Goal: Transaction & Acquisition: Purchase product/service

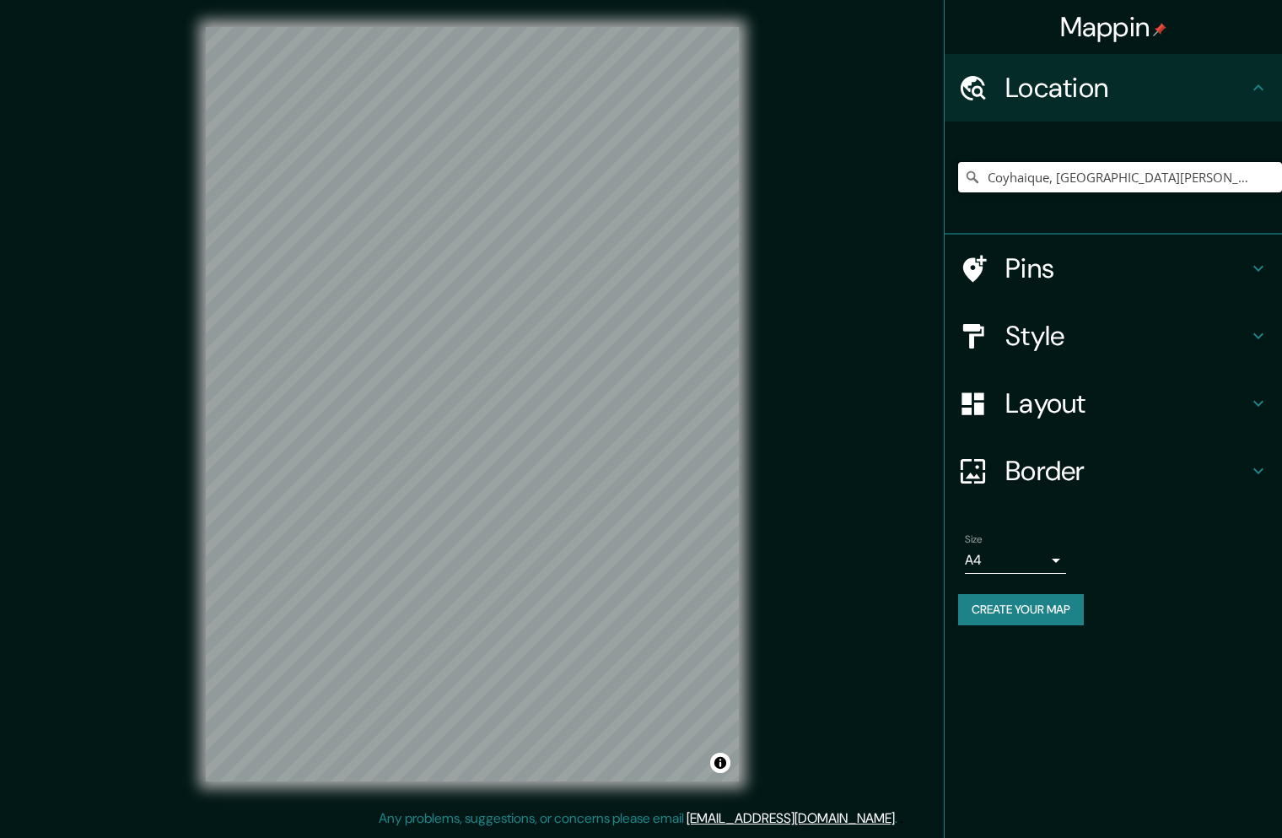
click at [1027, 173] on input "Coyhaique, [GEOGRAPHIC_DATA][PERSON_NAME][PERSON_NAME], [GEOGRAPHIC_DATA]" at bounding box center [1120, 177] width 324 height 30
click at [1054, 179] on input "Coyhaique, [GEOGRAPHIC_DATA][PERSON_NAME][PERSON_NAME], [GEOGRAPHIC_DATA]" at bounding box center [1120, 177] width 324 height 30
drag, startPoint x: 1054, startPoint y: 178, endPoint x: 1242, endPoint y: 202, distance: 189.7
click at [1262, 208] on div "Coyhaique, [GEOGRAPHIC_DATA][PERSON_NAME][PERSON_NAME], [GEOGRAPHIC_DATA]" at bounding box center [1120, 177] width 324 height 84
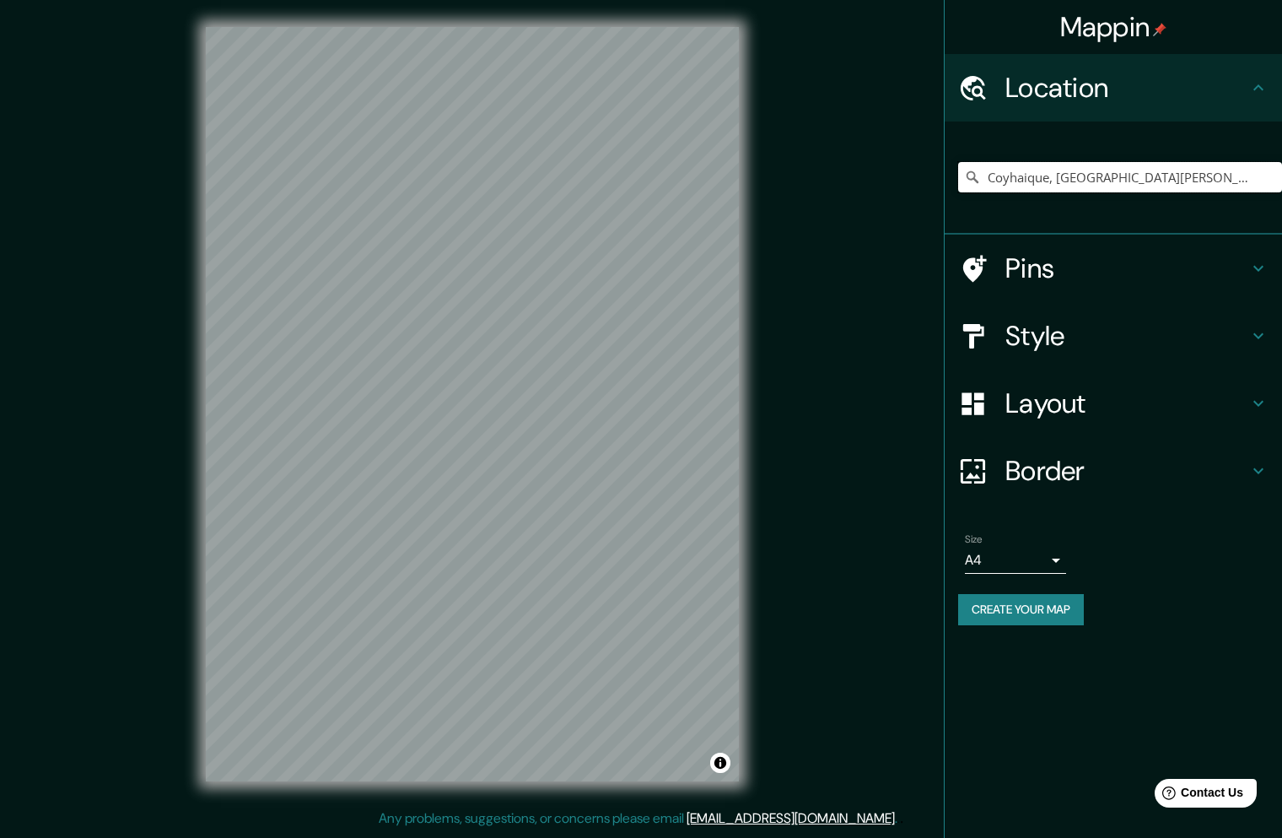
click at [1065, 180] on input "Coyhaique, [GEOGRAPHIC_DATA][PERSON_NAME][PERSON_NAME], [GEOGRAPHIC_DATA]" at bounding box center [1120, 177] width 324 height 30
click at [1058, 179] on input "Coyhaique, [GEOGRAPHIC_DATA][PERSON_NAME][PERSON_NAME], [GEOGRAPHIC_DATA]" at bounding box center [1120, 177] width 324 height 30
click at [1077, 180] on input "Coyhaique, [GEOGRAPHIC_DATA][PERSON_NAME][PERSON_NAME], [GEOGRAPHIC_DATA]" at bounding box center [1120, 177] width 324 height 30
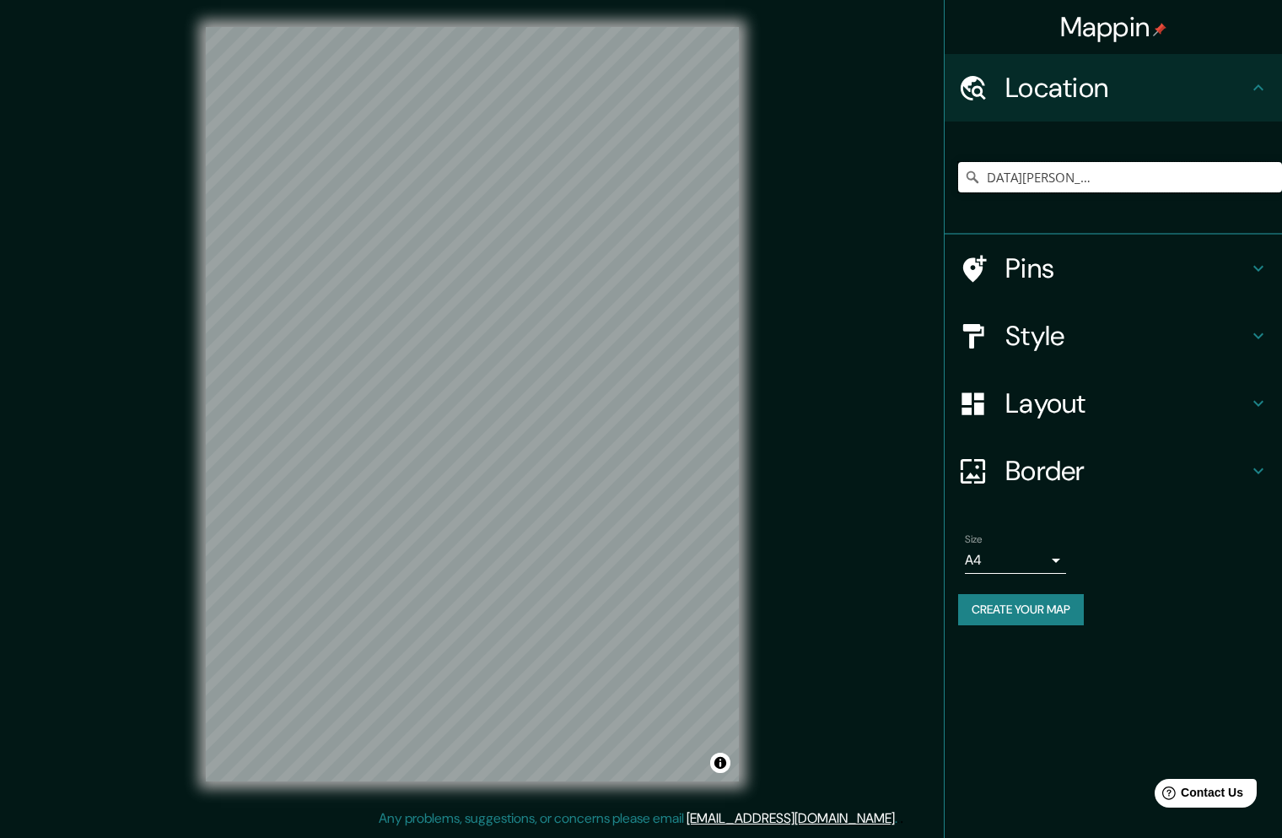
drag, startPoint x: 1108, startPoint y: 178, endPoint x: 1263, endPoint y: 196, distance: 156.2
click at [1263, 197] on div "Coyhaique, [GEOGRAPHIC_DATA][PERSON_NAME][PERSON_NAME], [GEOGRAPHIC_DATA]" at bounding box center [1120, 177] width 324 height 84
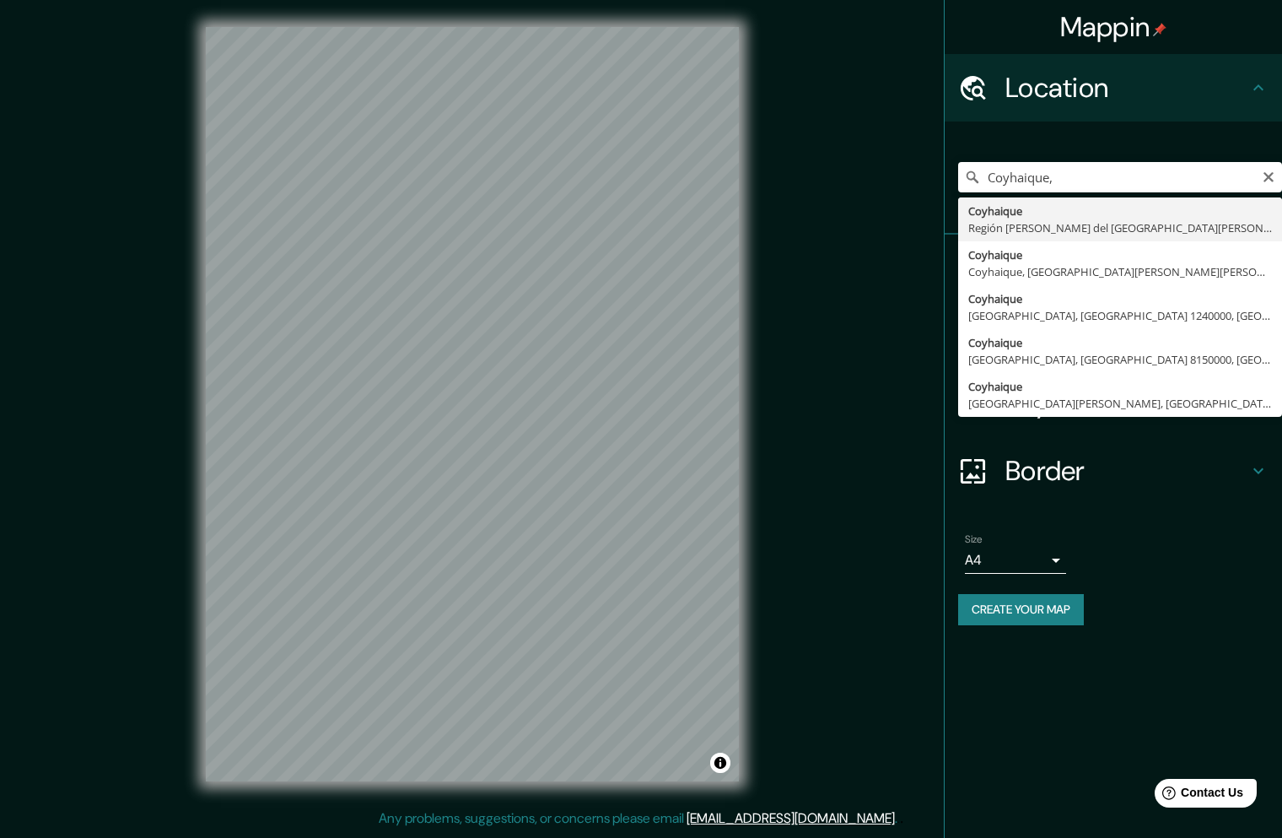
type input "Coyhaique, [GEOGRAPHIC_DATA][PERSON_NAME][PERSON_NAME], [GEOGRAPHIC_DATA]"
